Goal: Obtain resource: Download file/media

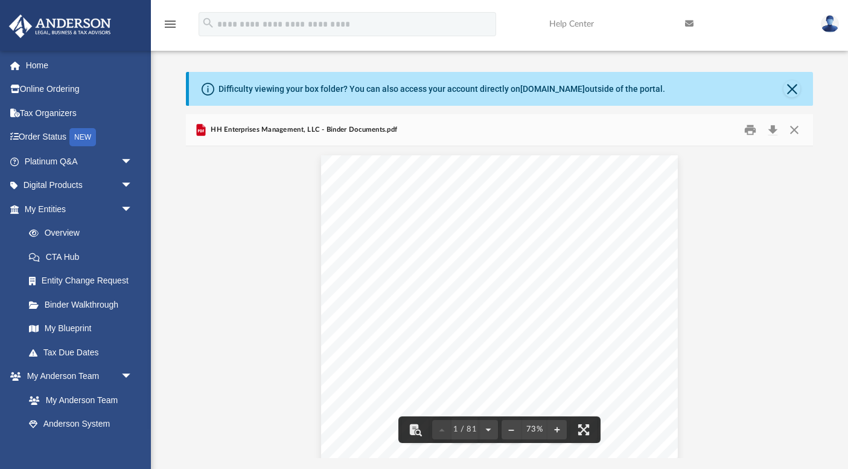
scroll to position [212, 0]
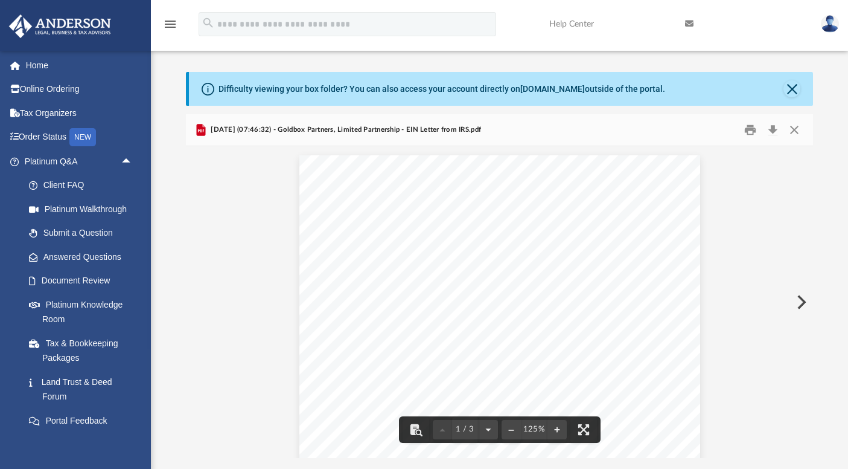
scroll to position [178, 0]
click at [799, 127] on button "Close" at bounding box center [795, 130] width 22 height 19
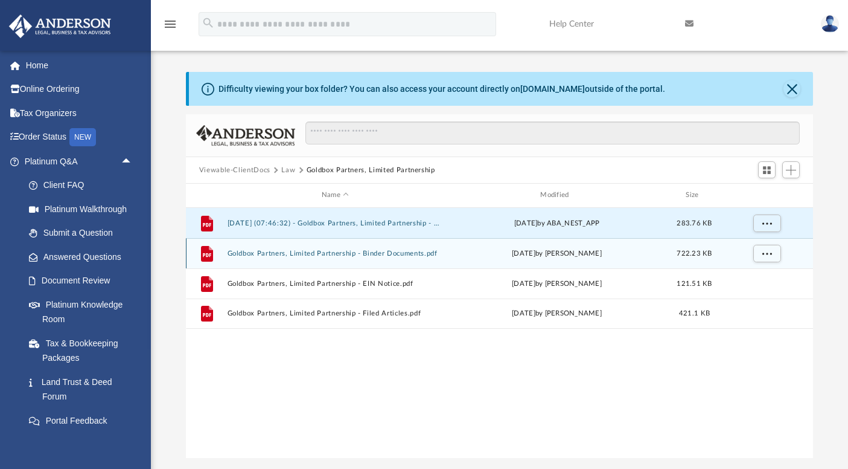
click at [313, 252] on button "Goldbox Partners, Limited Partnership - Binder Documents.pdf" at bounding box center [335, 253] width 216 height 8
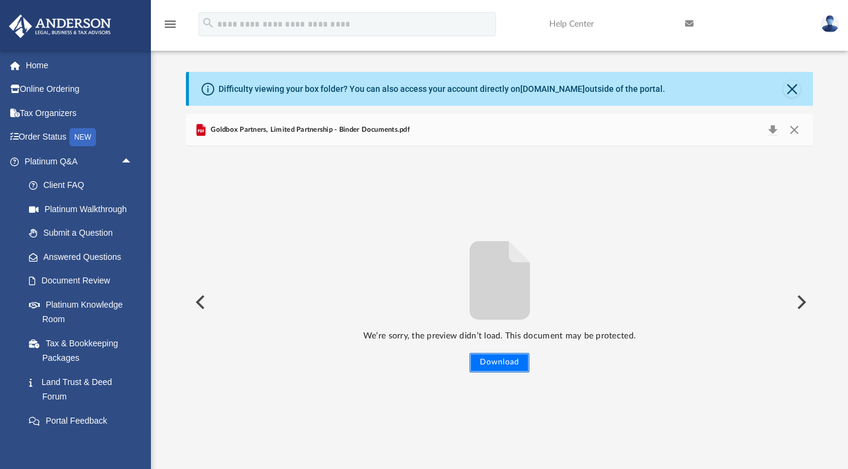
click at [476, 359] on button "Download" at bounding box center [500, 362] width 60 height 19
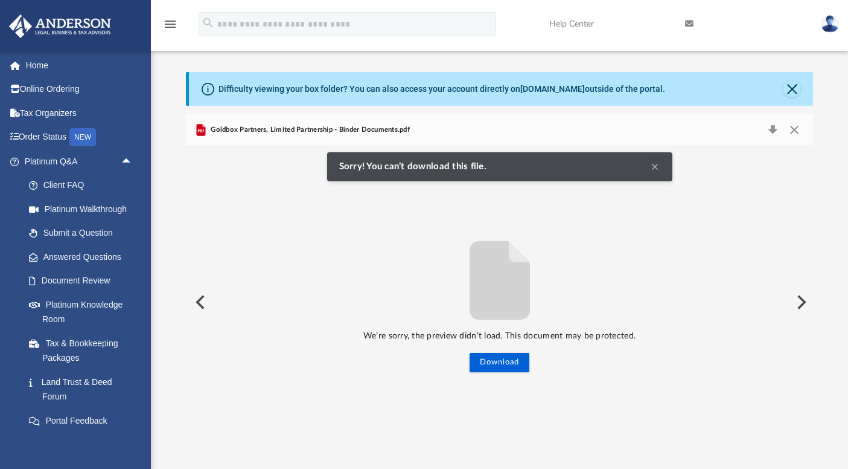
click at [202, 299] on button "Preview" at bounding box center [199, 302] width 27 height 34
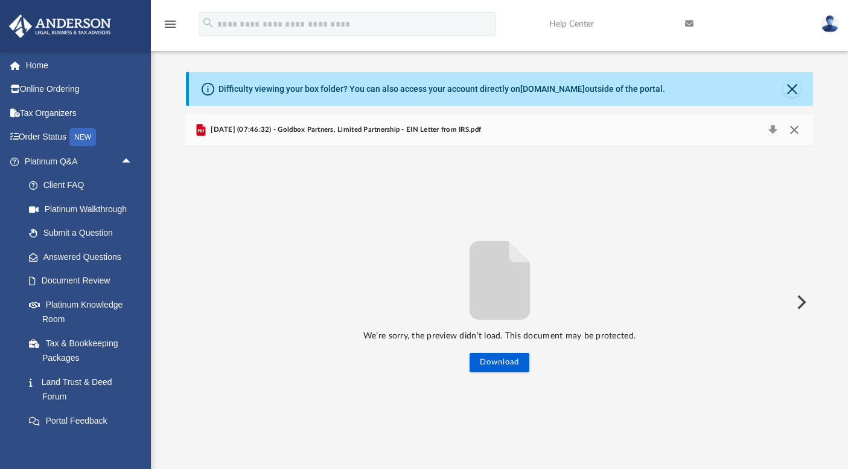
click at [795, 130] on button "Close" at bounding box center [795, 129] width 22 height 17
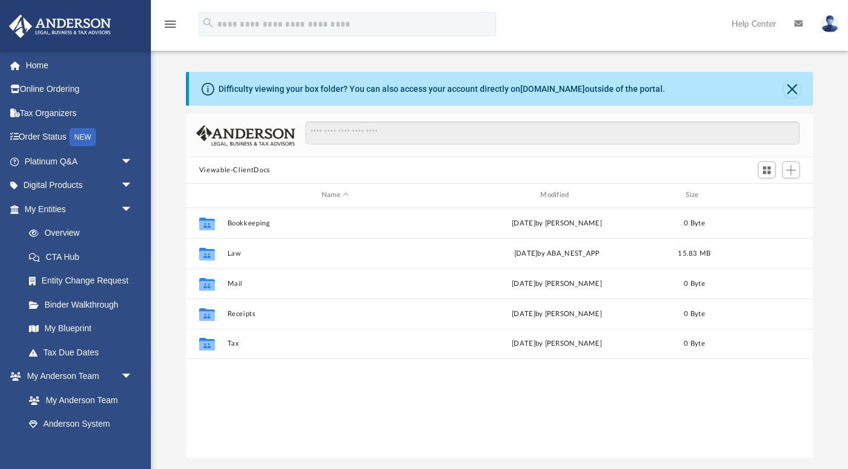
scroll to position [274, 627]
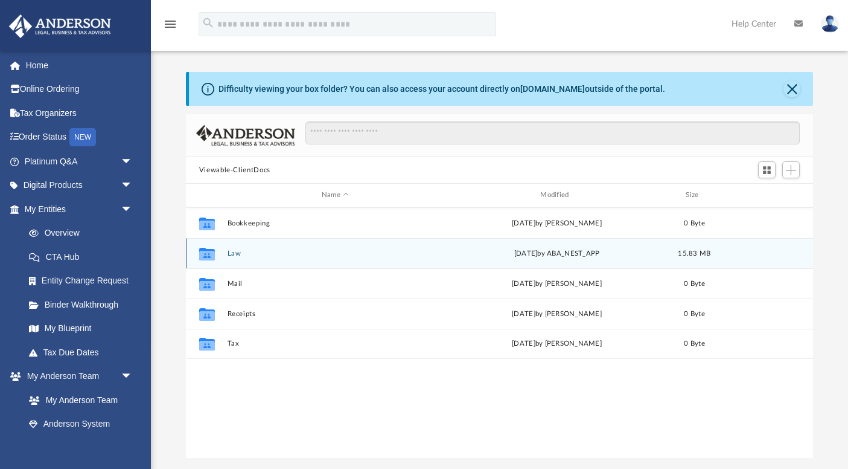
click at [237, 248] on div "Collaborated Folder Law Wed Sep 3 2025 by ABA_NEST_APP 15.83 MB" at bounding box center [500, 253] width 628 height 30
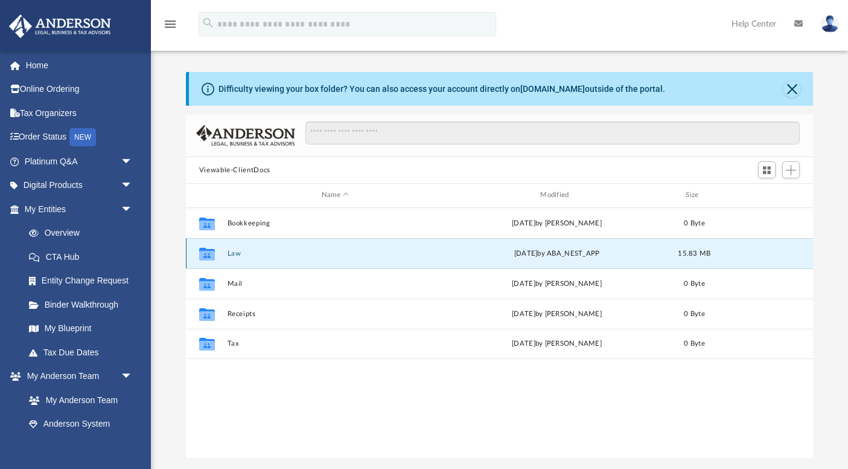
click at [237, 254] on button "Law" at bounding box center [335, 253] width 216 height 8
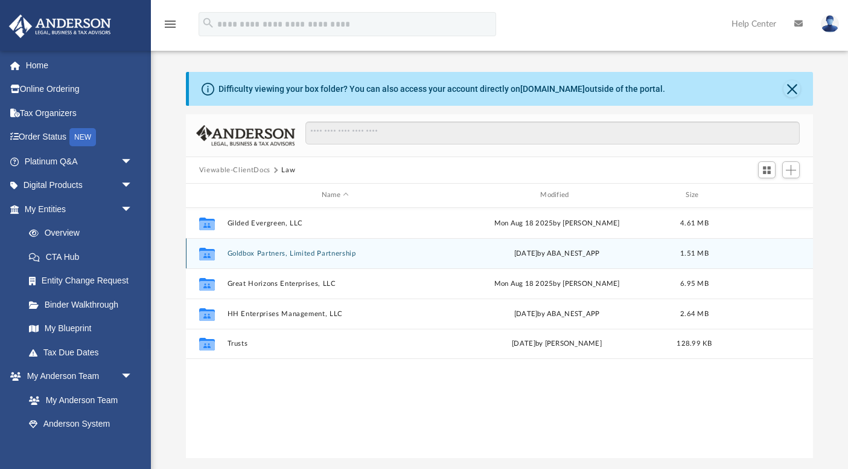
click at [273, 251] on button "Goldbox Partners, Limited Partnership" at bounding box center [335, 253] width 216 height 8
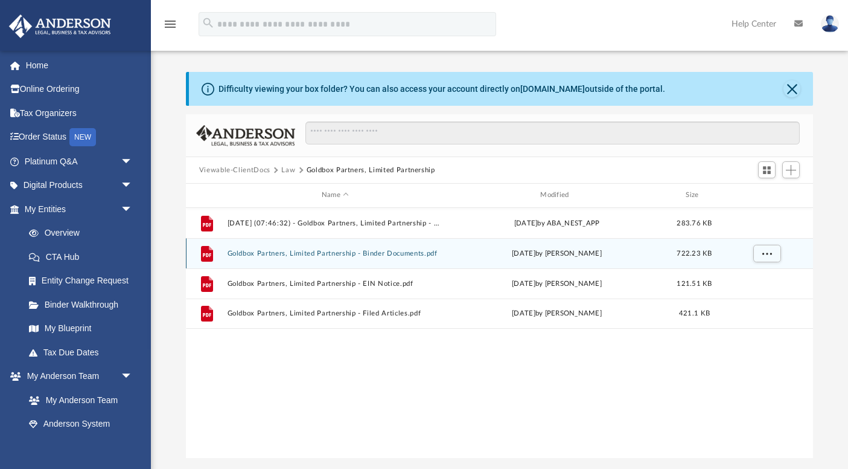
click at [303, 250] on button "Goldbox Partners, Limited Partnership - Binder Documents.pdf" at bounding box center [335, 253] width 216 height 8
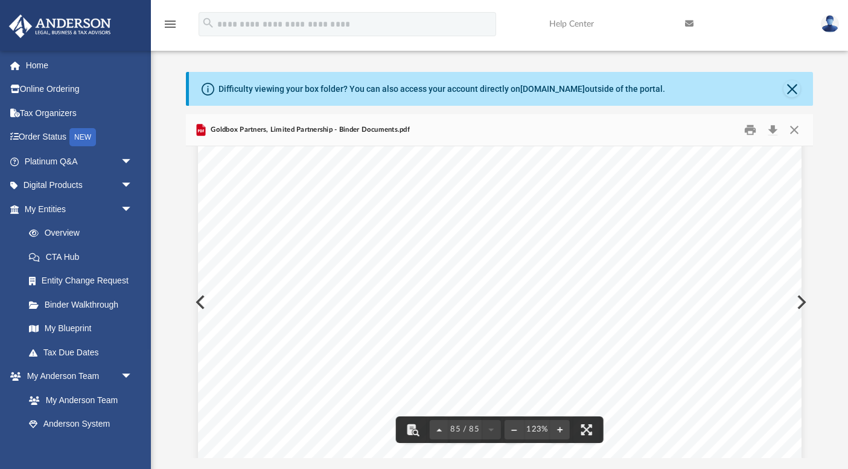
scroll to position [67222, 0]
click at [510, 427] on button "File preview" at bounding box center [514, 429] width 19 height 27
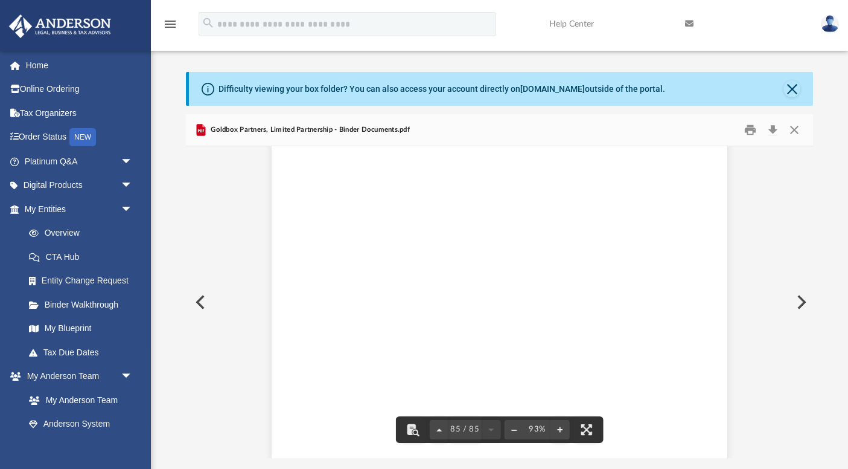
click at [510, 427] on button "File preview" at bounding box center [514, 429] width 19 height 27
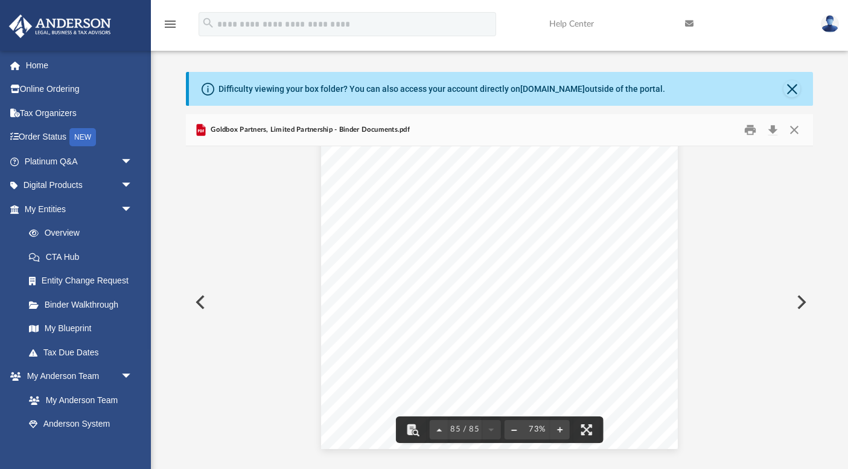
scroll to position [40389, 0]
click at [803, 300] on button "Preview" at bounding box center [800, 302] width 27 height 34
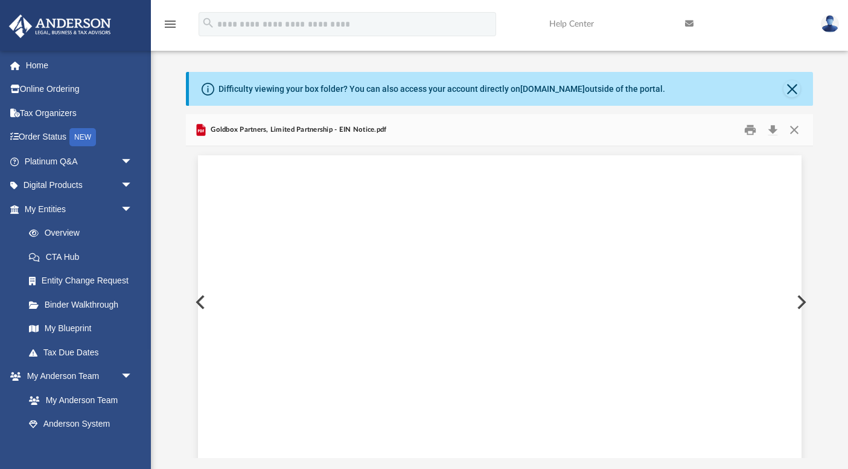
scroll to position [1599, 0]
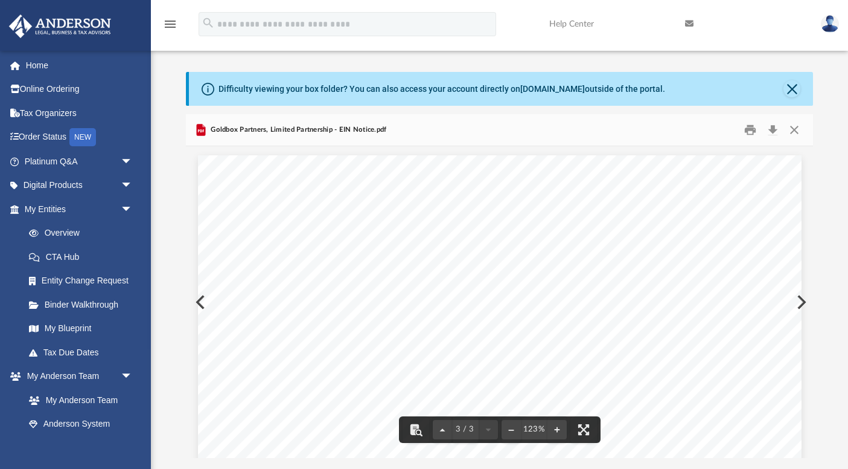
click at [794, 128] on button "Close" at bounding box center [795, 130] width 22 height 19
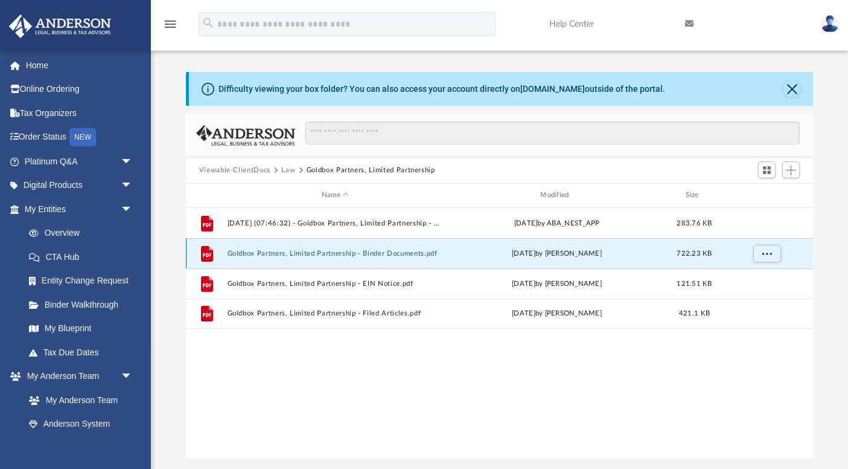
click at [351, 252] on button "Goldbox Partners, Limited Partnership - Binder Documents.pdf" at bounding box center [335, 253] width 216 height 8
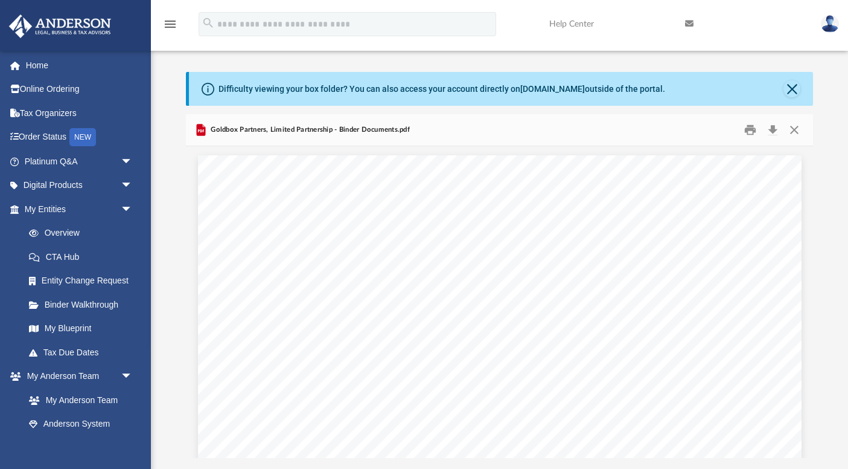
scroll to position [67169, 0]
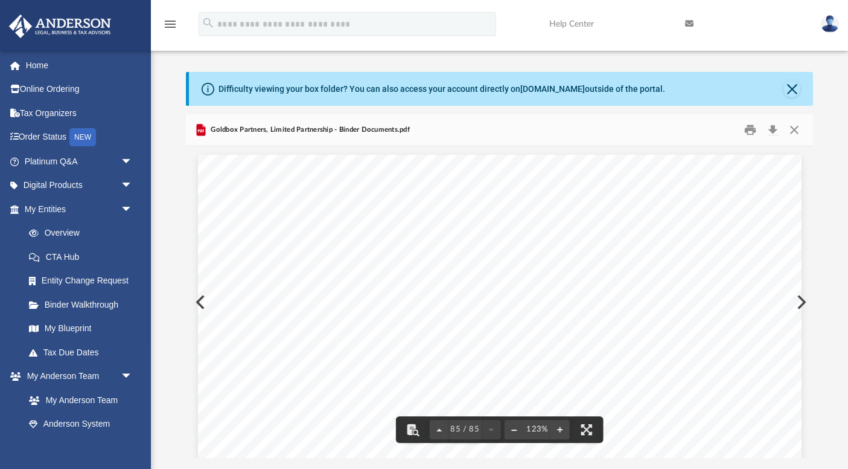
click at [516, 432] on button "File preview" at bounding box center [514, 429] width 19 height 27
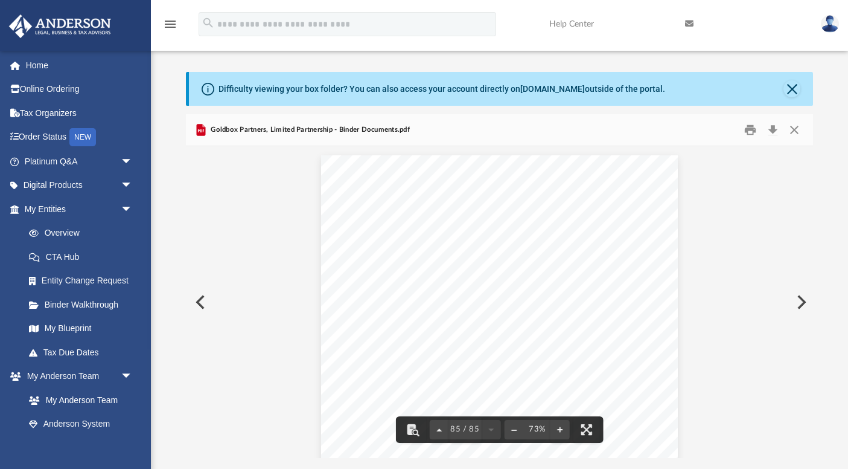
click at [516, 432] on button "File preview" at bounding box center [514, 429] width 19 height 27
click at [466, 429] on span "83 / 85" at bounding box center [465, 429] width 33 height 8
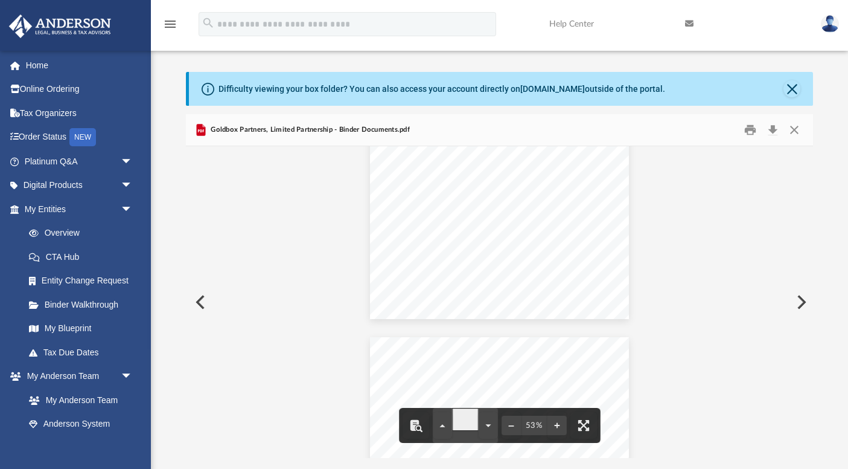
type input "*"
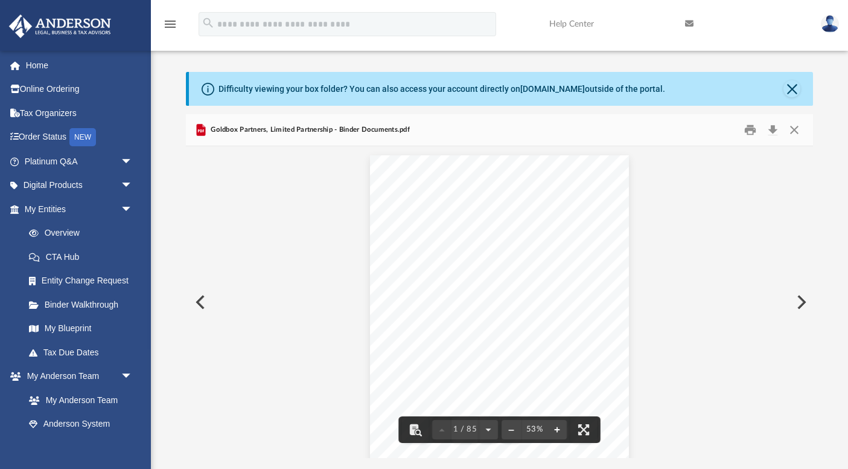
click at [555, 427] on button "File preview" at bounding box center [557, 429] width 19 height 27
click at [559, 428] on button "File preview" at bounding box center [557, 429] width 19 height 27
click at [772, 129] on button "Download" at bounding box center [773, 130] width 22 height 19
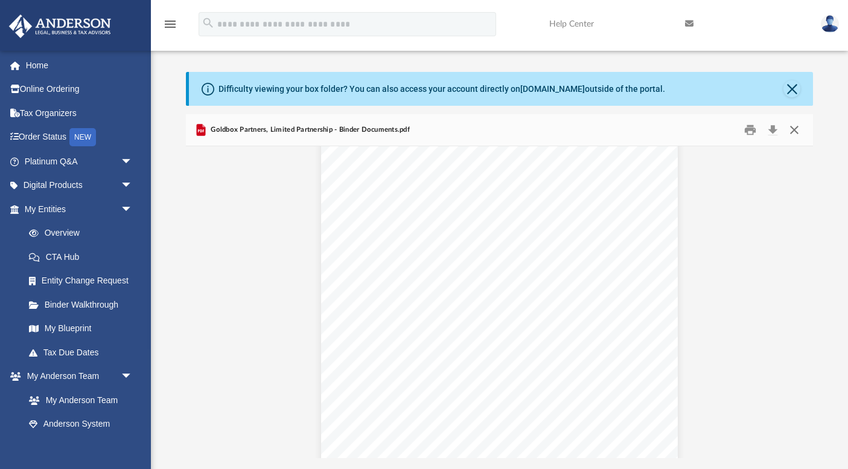
click at [795, 128] on button "Close" at bounding box center [795, 130] width 22 height 19
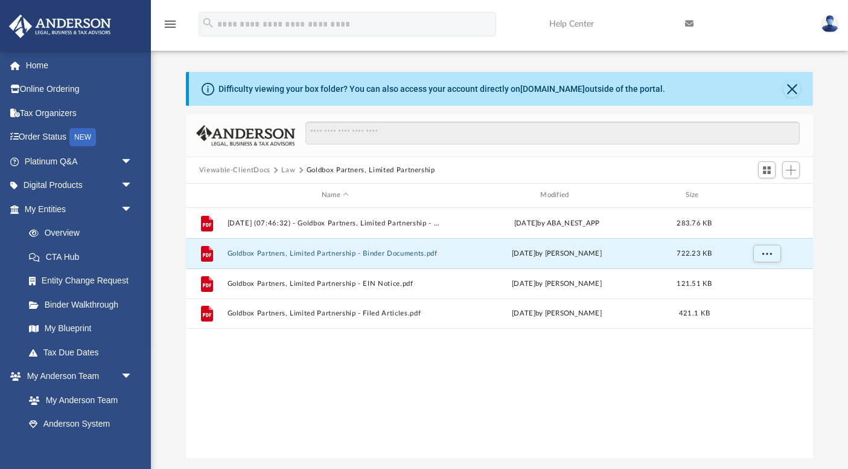
click at [249, 169] on button "Viewable-ClientDocs" at bounding box center [234, 170] width 71 height 11
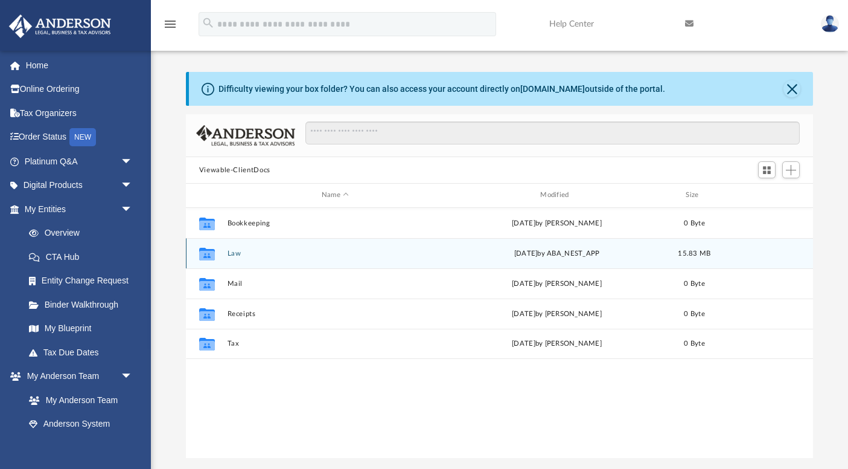
click at [231, 252] on button "Law" at bounding box center [335, 253] width 216 height 8
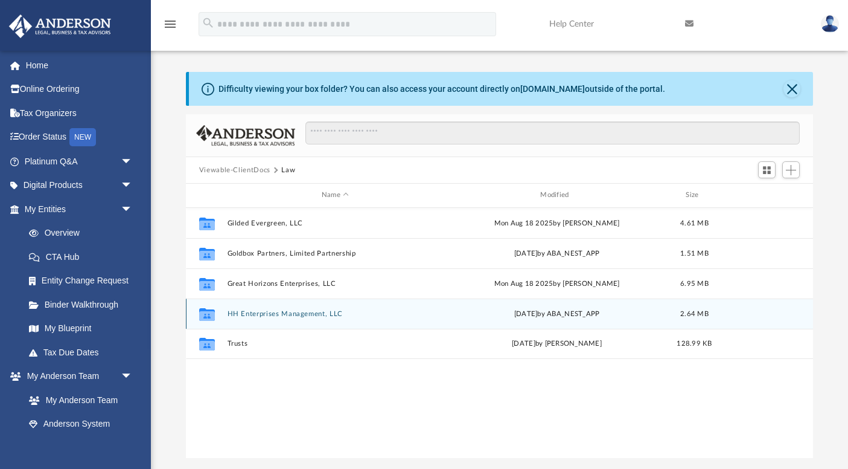
click at [281, 314] on button "HH Enterprises Management, LLC" at bounding box center [335, 314] width 216 height 8
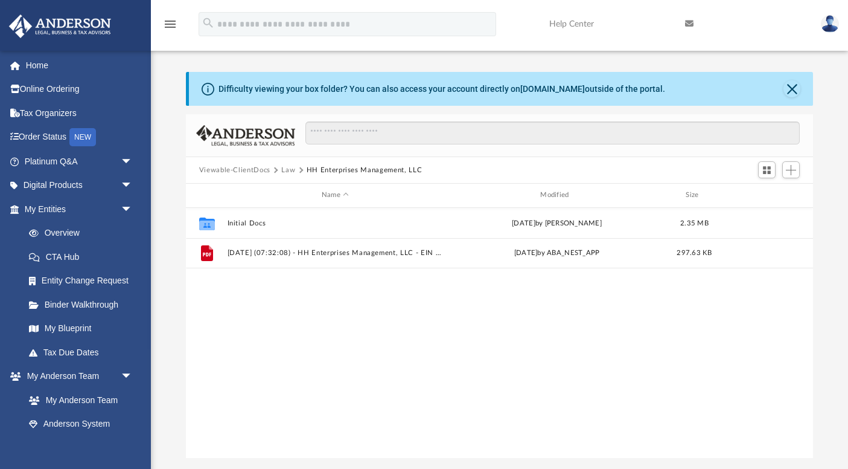
click at [414, 312] on div "Collaborated Folder Initial Docs Wed Aug 20 2025 by Zoe Doyle 2.35 MB File 2025…" at bounding box center [500, 333] width 628 height 251
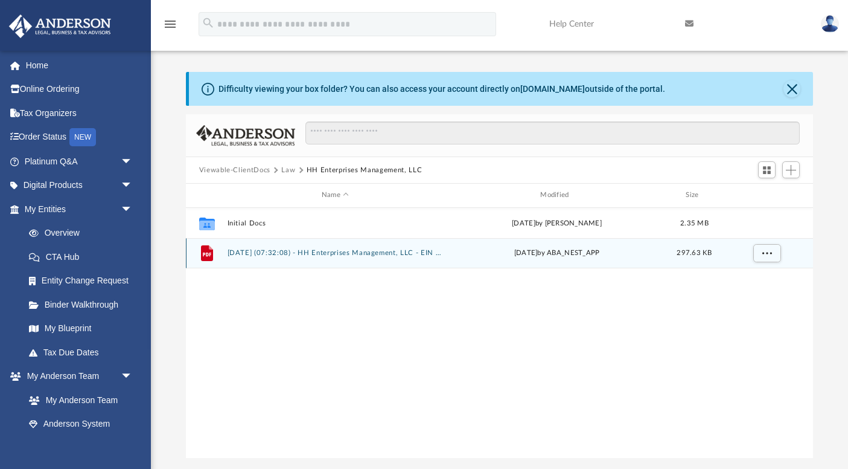
click at [419, 252] on button "2025.08.27 (07:32:08) - HH Enterprises Management, LLC - EIN Letter from IRS.pdf" at bounding box center [335, 253] width 216 height 8
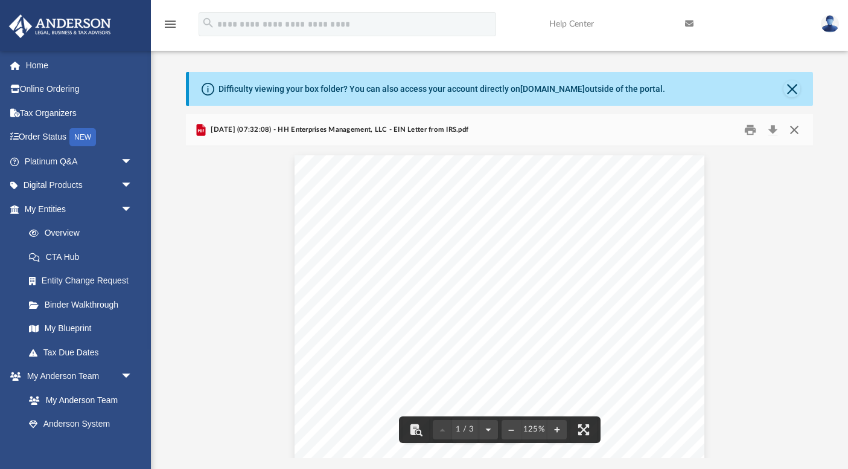
click at [796, 131] on button "Close" at bounding box center [795, 130] width 22 height 19
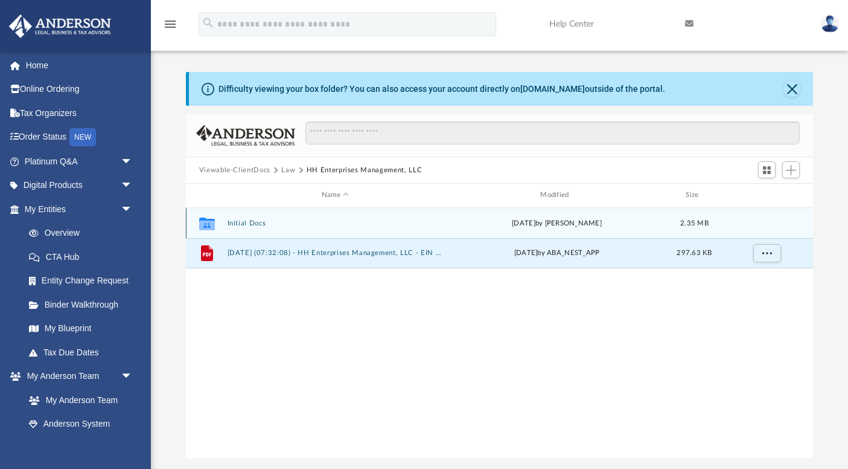
click at [243, 222] on button "Initial Docs" at bounding box center [335, 223] width 216 height 8
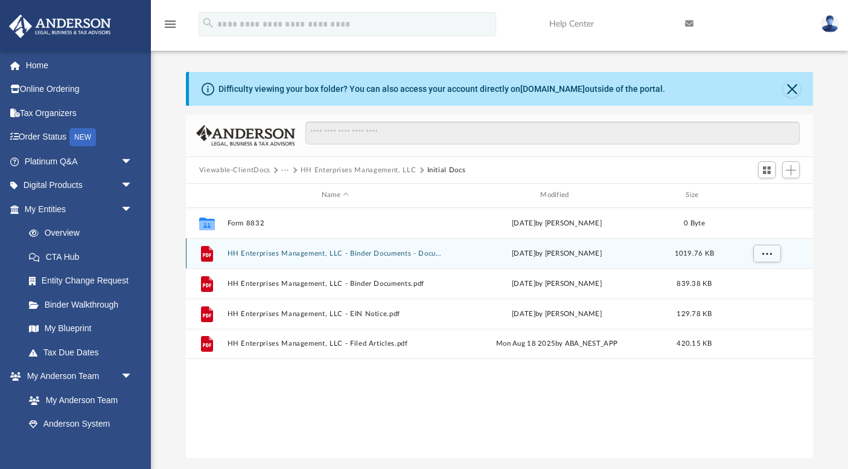
click at [411, 250] on button "HH Enterprises Management, LLC - Binder Documents - DocuSigned.pdf" at bounding box center [335, 253] width 216 height 8
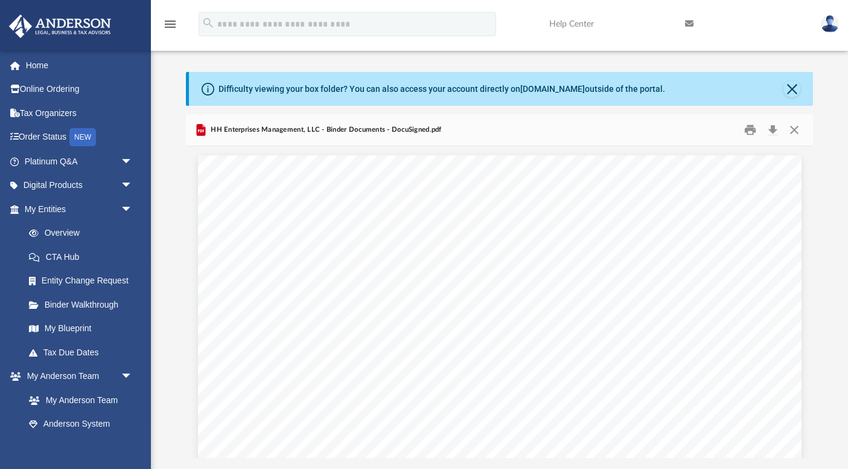
scroll to position [46379, 0]
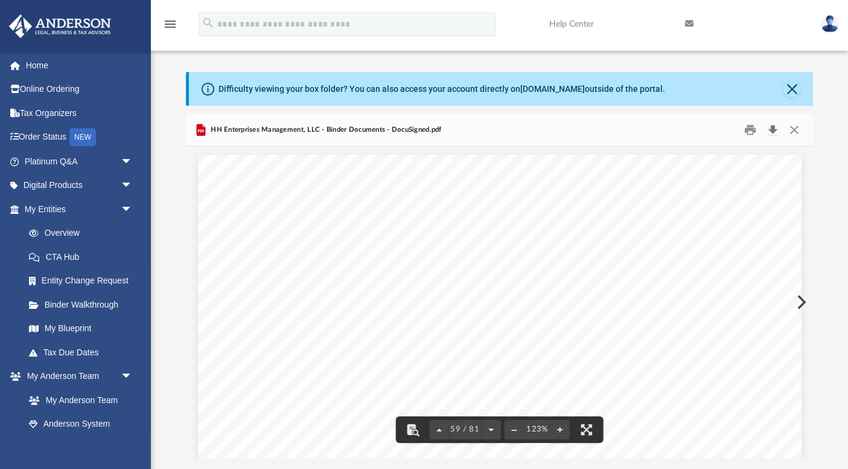
click at [772, 127] on button "Download" at bounding box center [773, 130] width 22 height 19
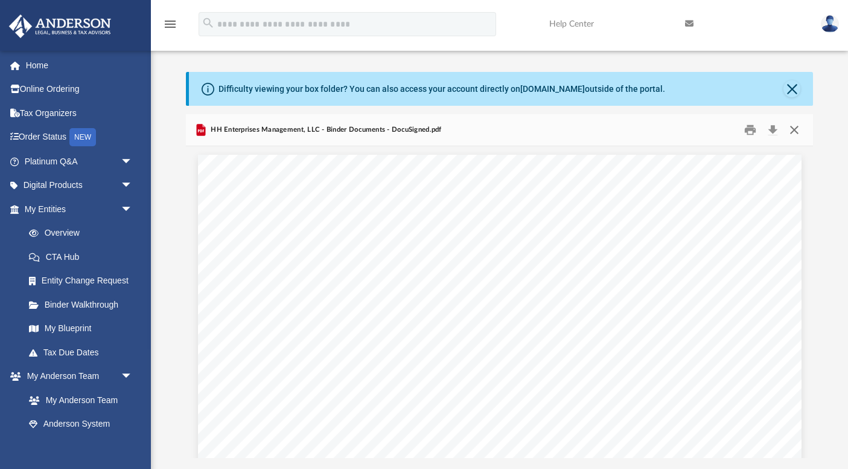
click at [800, 130] on button "Close" at bounding box center [795, 130] width 22 height 19
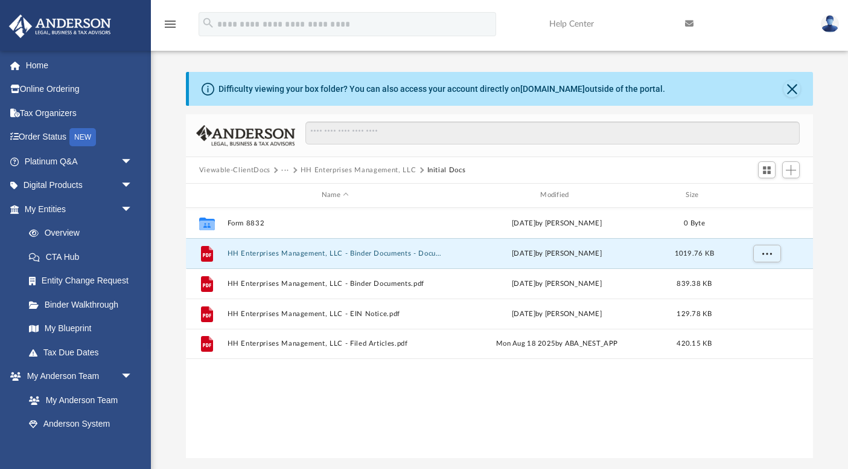
click at [335, 168] on button "HH Enterprises Management, LLC" at bounding box center [359, 170] width 116 height 11
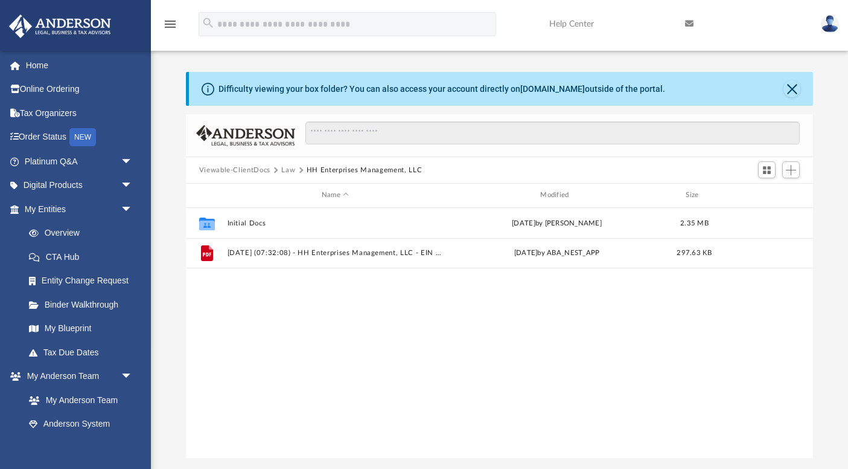
click at [285, 171] on button "Law" at bounding box center [288, 170] width 14 height 11
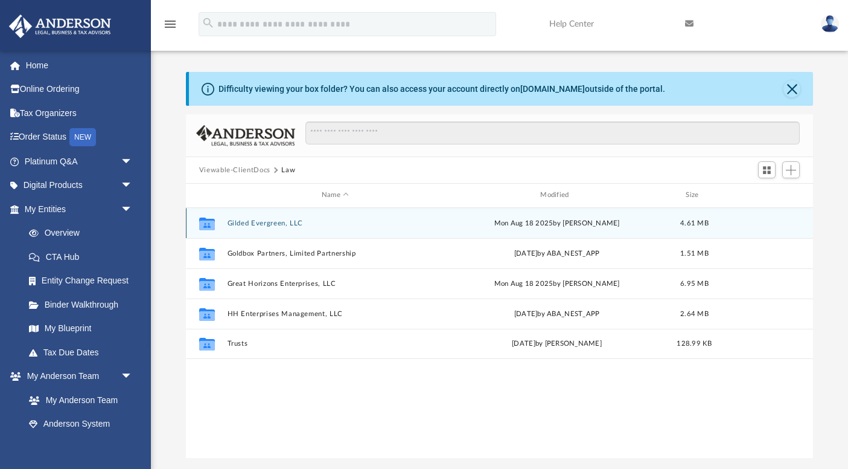
click at [288, 222] on button "Gilded Evergreen, LLC" at bounding box center [335, 223] width 216 height 8
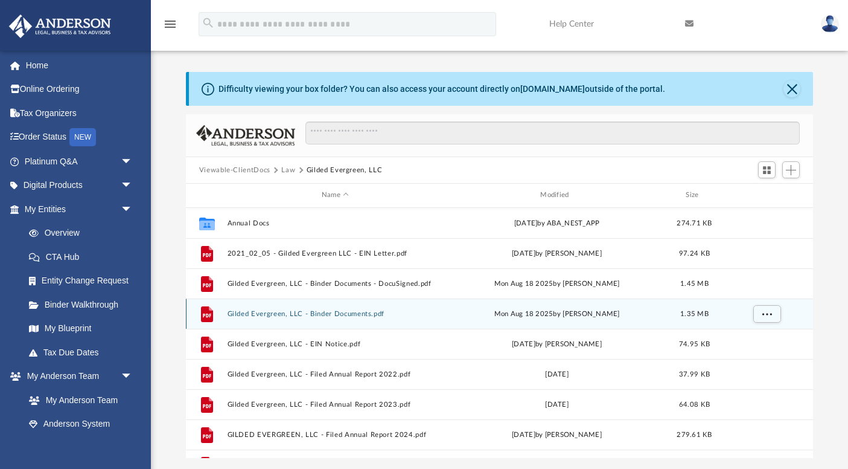
click at [333, 312] on button "Gilded Evergreen, LLC - Binder Documents.pdf" at bounding box center [335, 314] width 216 height 8
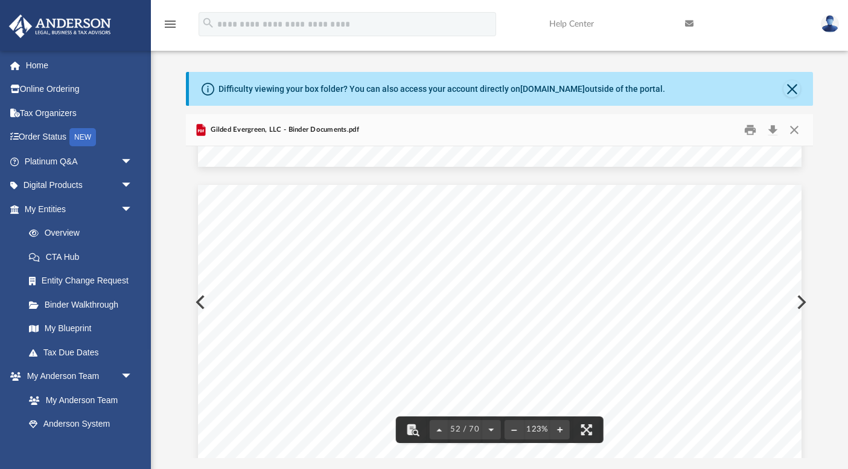
scroll to position [40751, 0]
click at [461, 429] on span "52 / 70" at bounding box center [465, 429] width 33 height 8
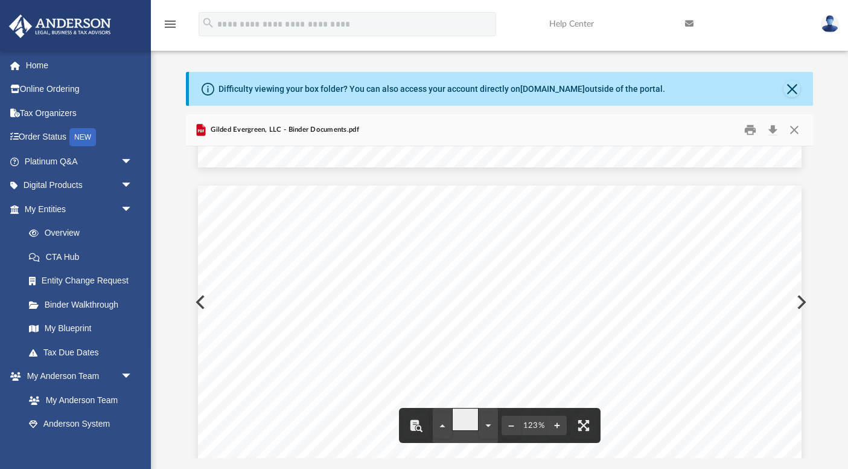
type input "*"
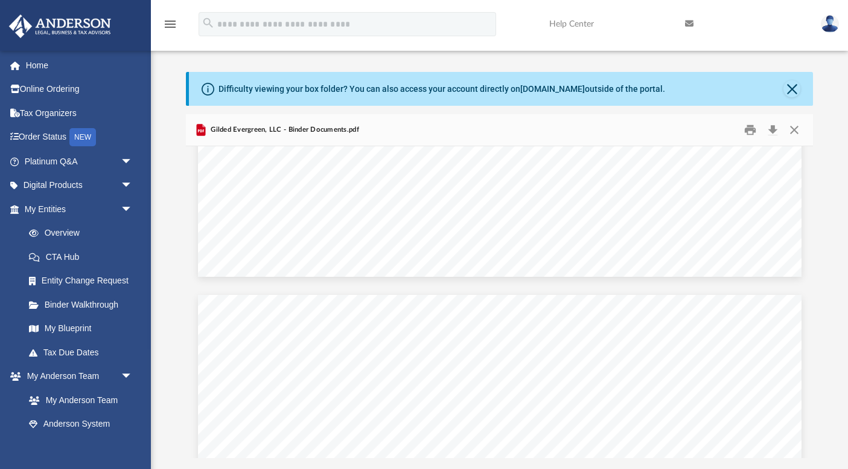
scroll to position [651, 0]
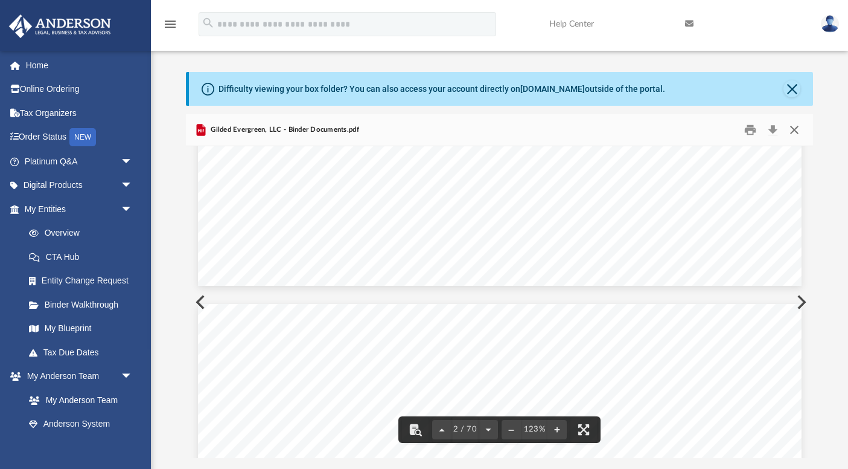
click at [794, 126] on button "Close" at bounding box center [795, 130] width 22 height 19
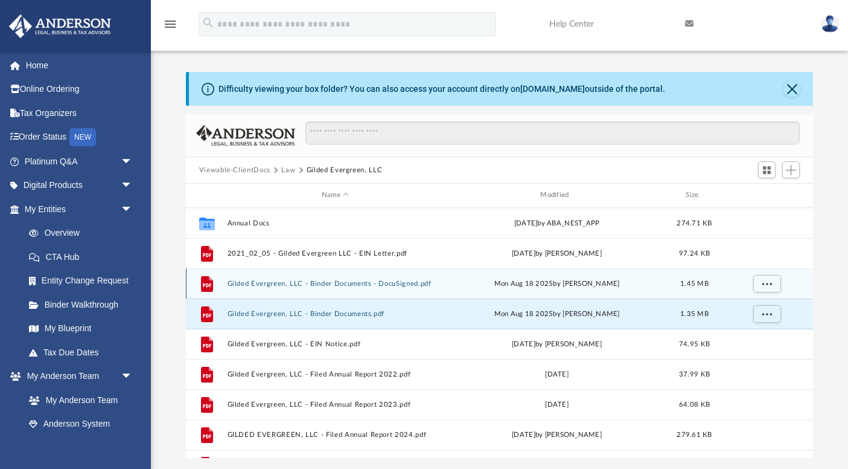
click at [359, 284] on button "Gilded Evergreen, LLC - Binder Documents - DocuSigned.pdf" at bounding box center [335, 284] width 216 height 8
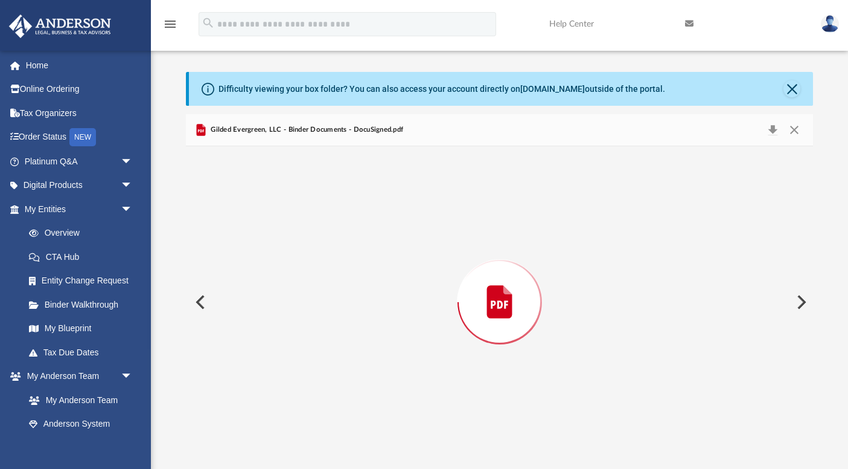
scroll to position [53576, 0]
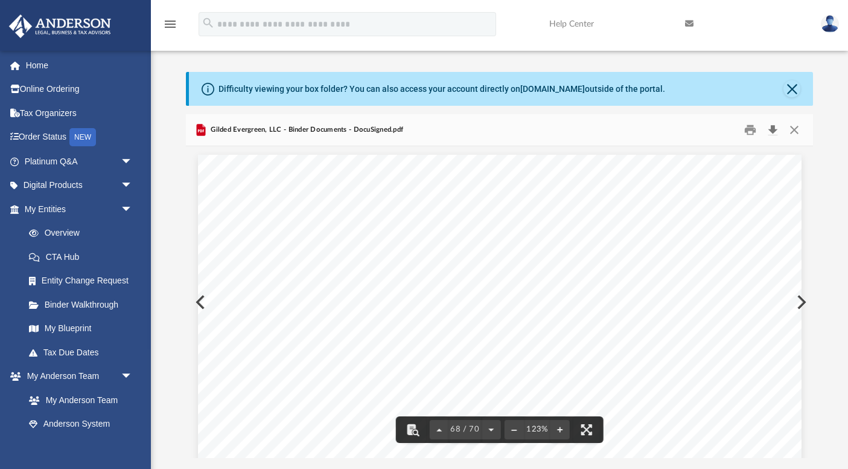
click at [775, 127] on button "Download" at bounding box center [773, 130] width 22 height 19
click at [798, 129] on button "Close" at bounding box center [795, 130] width 22 height 19
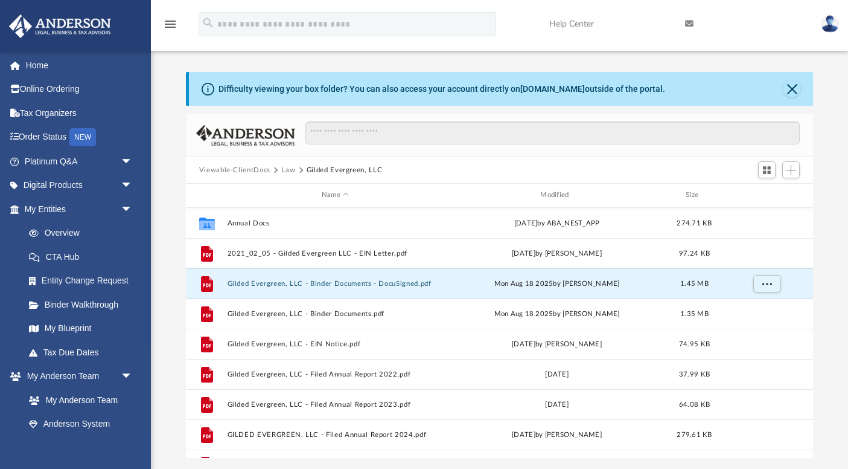
click at [288, 170] on button "Law" at bounding box center [288, 170] width 14 height 11
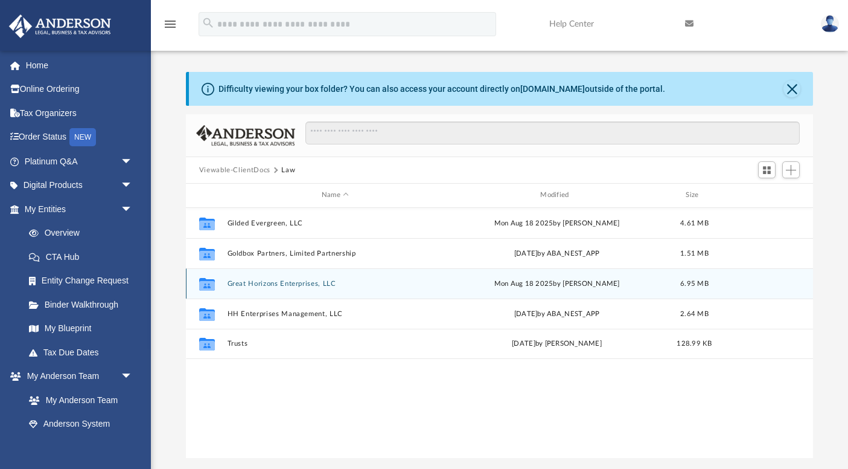
click at [272, 283] on button "Great Horizons Enterprises, LLC" at bounding box center [335, 284] width 216 height 8
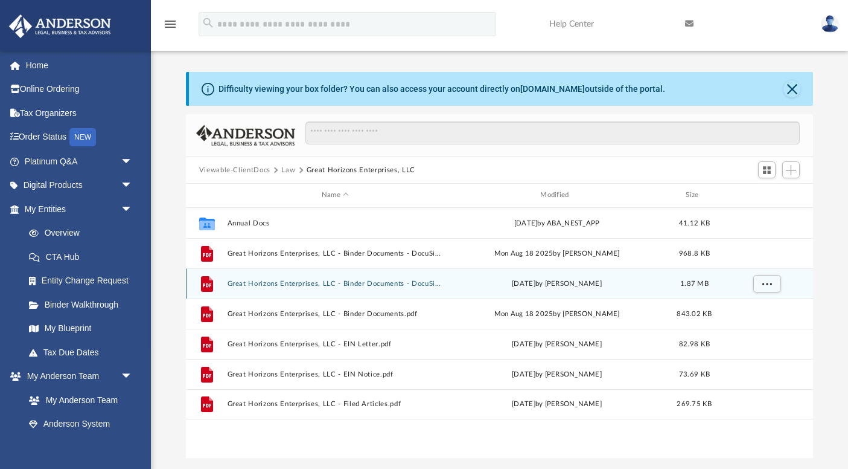
click at [404, 282] on button "Great Horizons Enterprises, LLC - Binder Documents - DocuSigned.pdf" at bounding box center [335, 284] width 216 height 8
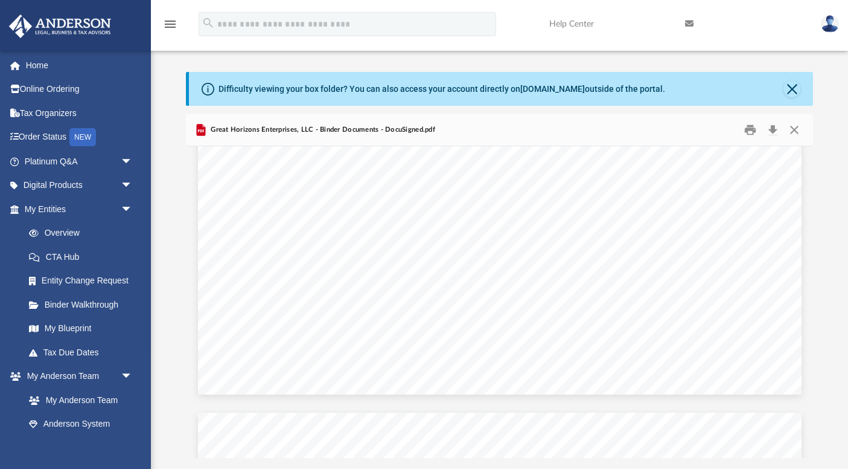
scroll to position [3744, 0]
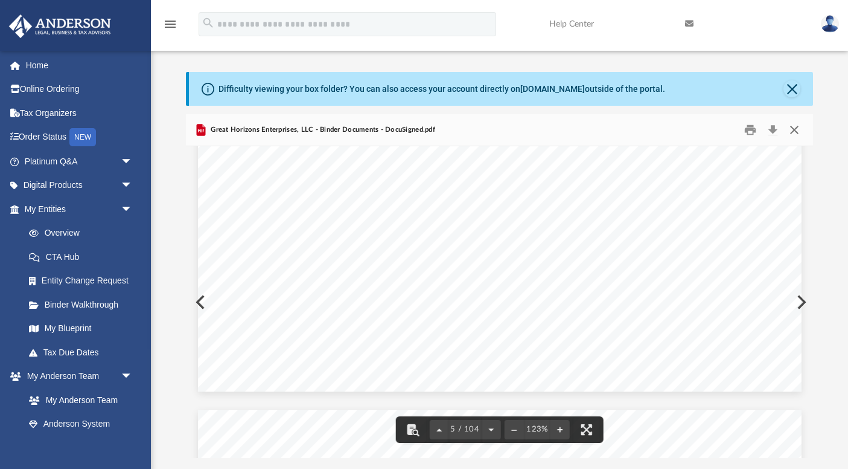
click at [792, 128] on button "Close" at bounding box center [795, 130] width 22 height 19
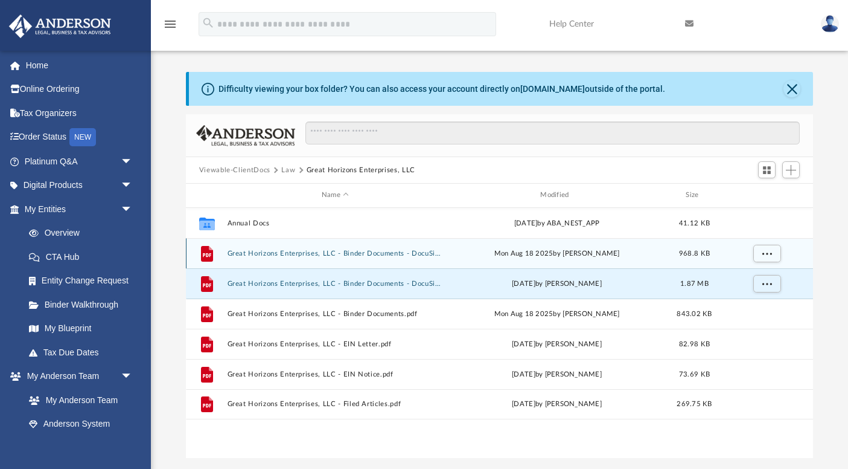
click at [415, 251] on button "Great Horizons Enterprises, LLC - Binder Documents - DocuSigned (1).pdf" at bounding box center [335, 253] width 216 height 8
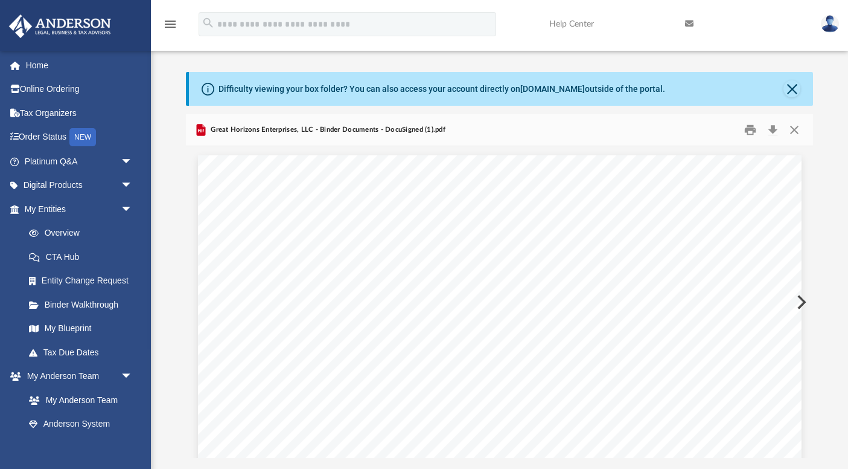
scroll to position [46379, 0]
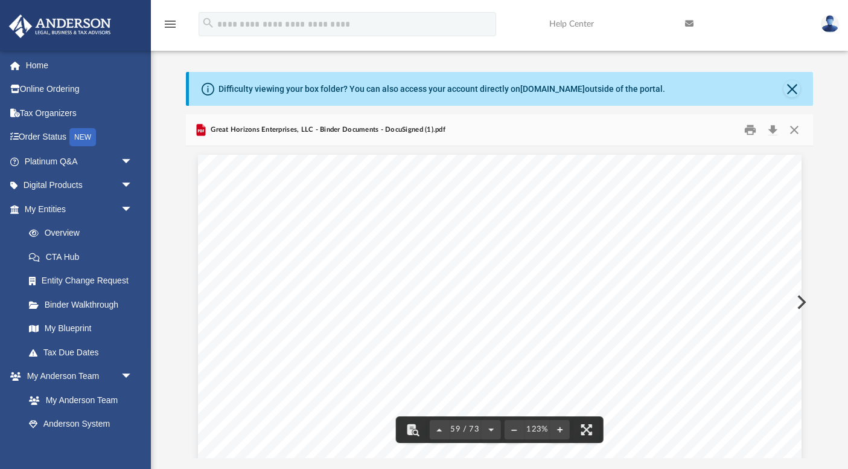
click at [459, 428] on span "59 / 73" at bounding box center [465, 429] width 33 height 8
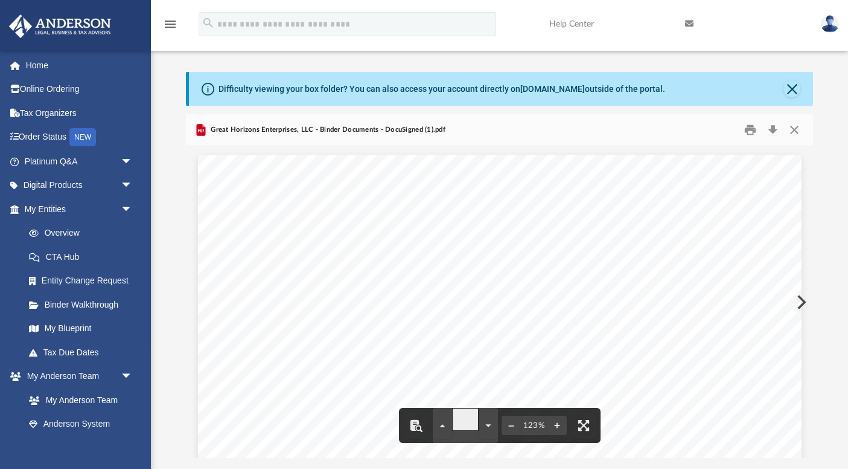
type input "*"
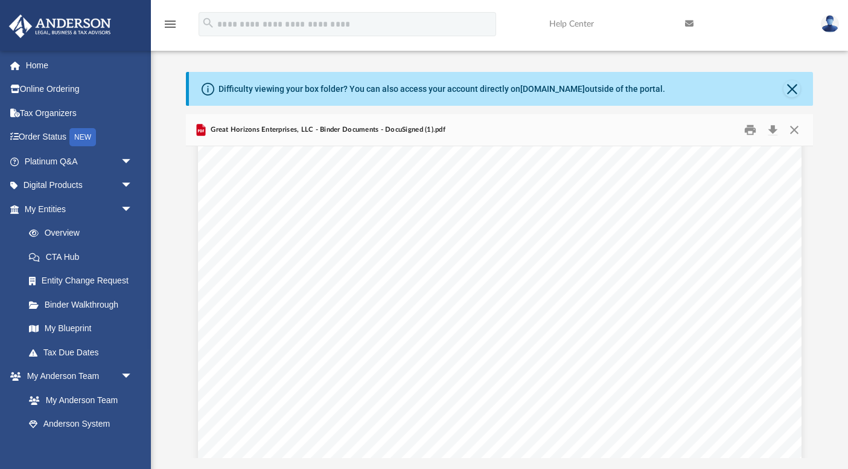
scroll to position [968, 0]
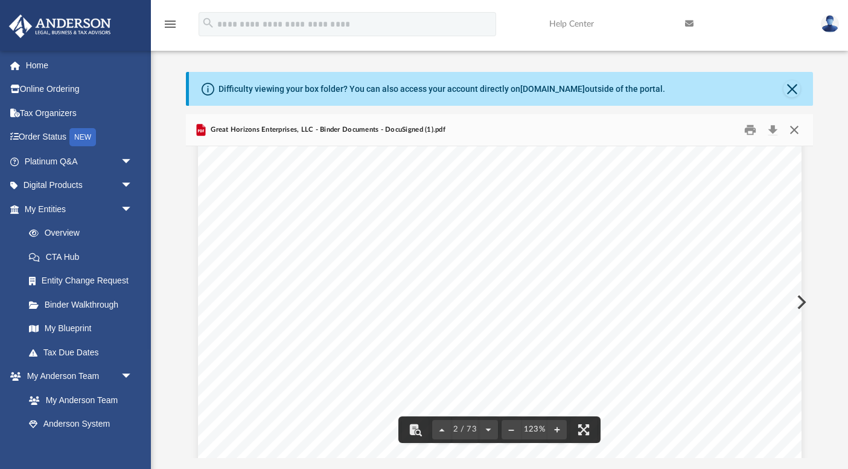
click at [795, 128] on button "Close" at bounding box center [795, 130] width 22 height 19
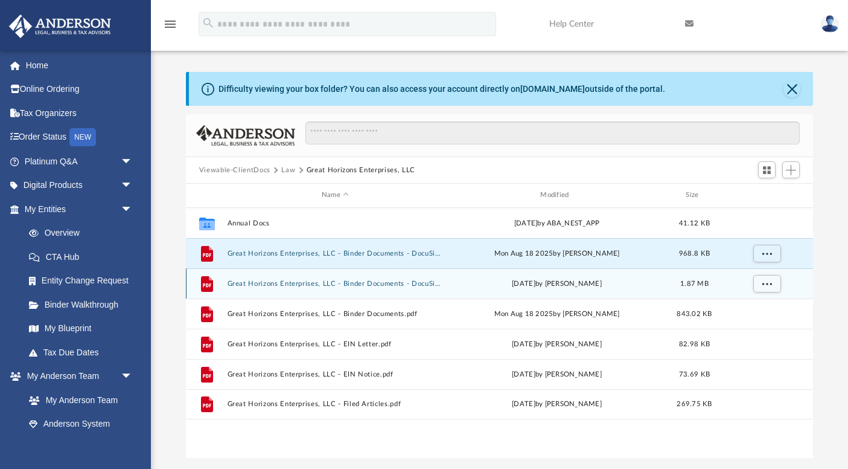
click at [409, 283] on button "Great Horizons Enterprises, LLC - Binder Documents - DocuSigned.pdf" at bounding box center [335, 284] width 216 height 8
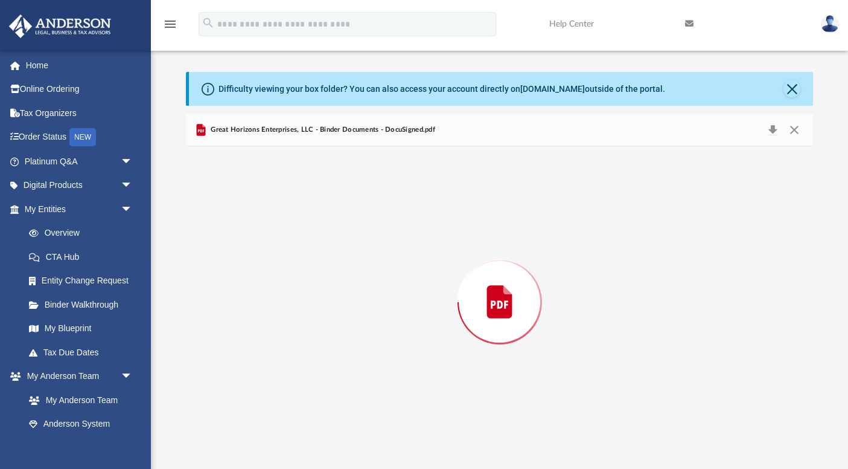
scroll to position [3198, 0]
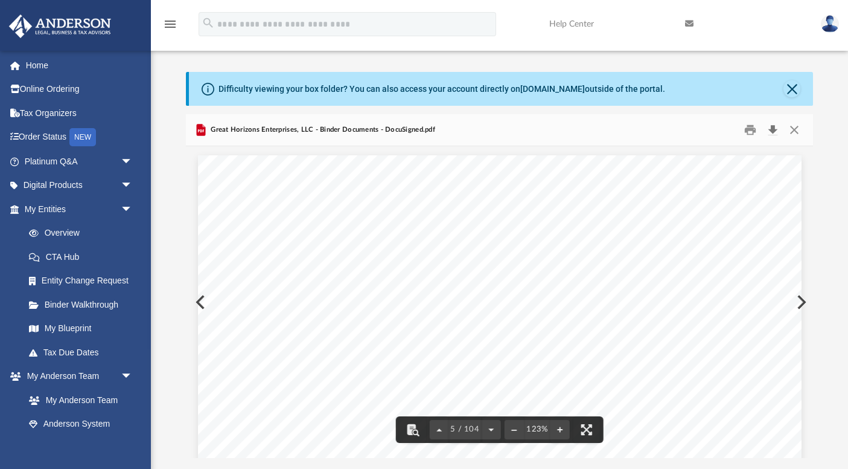
click at [771, 127] on button "Download" at bounding box center [773, 130] width 22 height 19
click at [797, 128] on button "Close" at bounding box center [795, 130] width 22 height 19
